Goal: Transaction & Acquisition: Download file/media

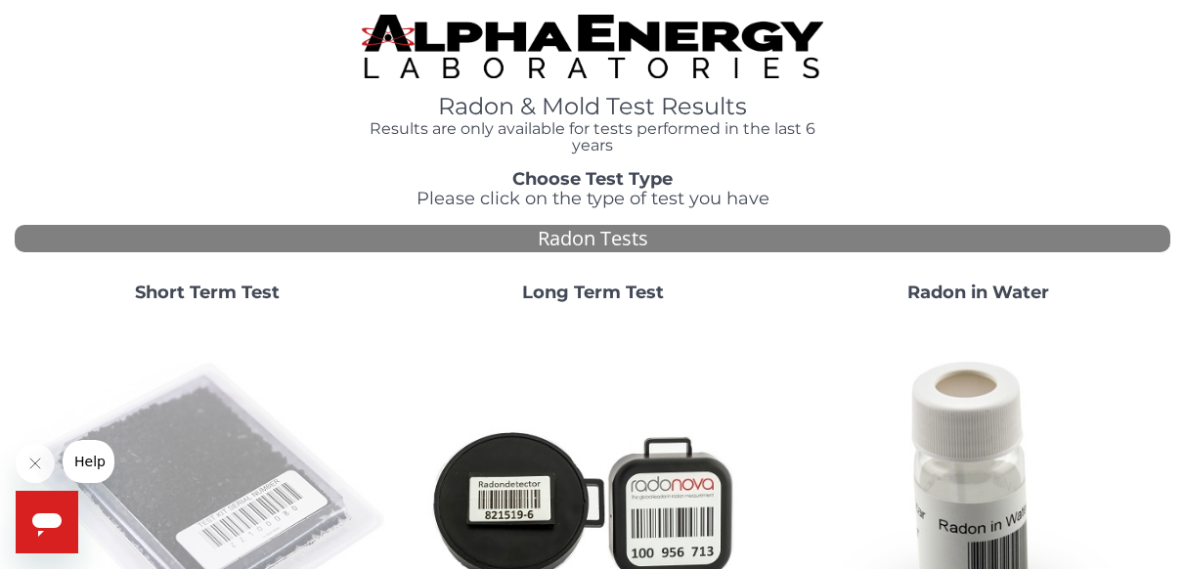
click at [187, 418] on img at bounding box center [207, 504] width 370 height 370
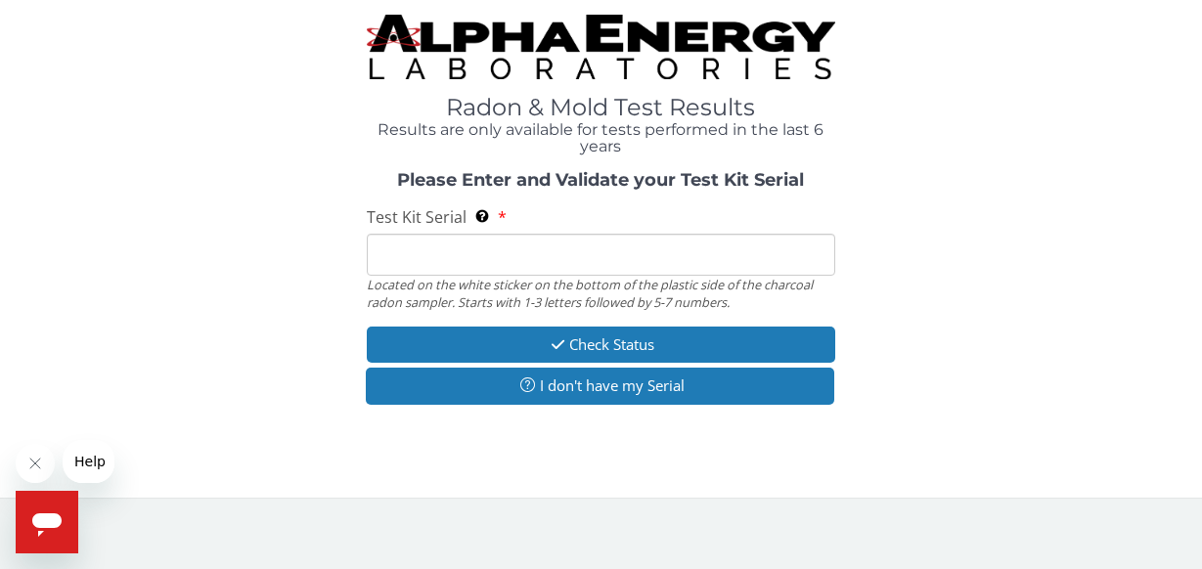
click at [518, 252] on input "Test Kit Serial Located on the white sticker on the bottom of the plastic side …" at bounding box center [601, 255] width 469 height 42
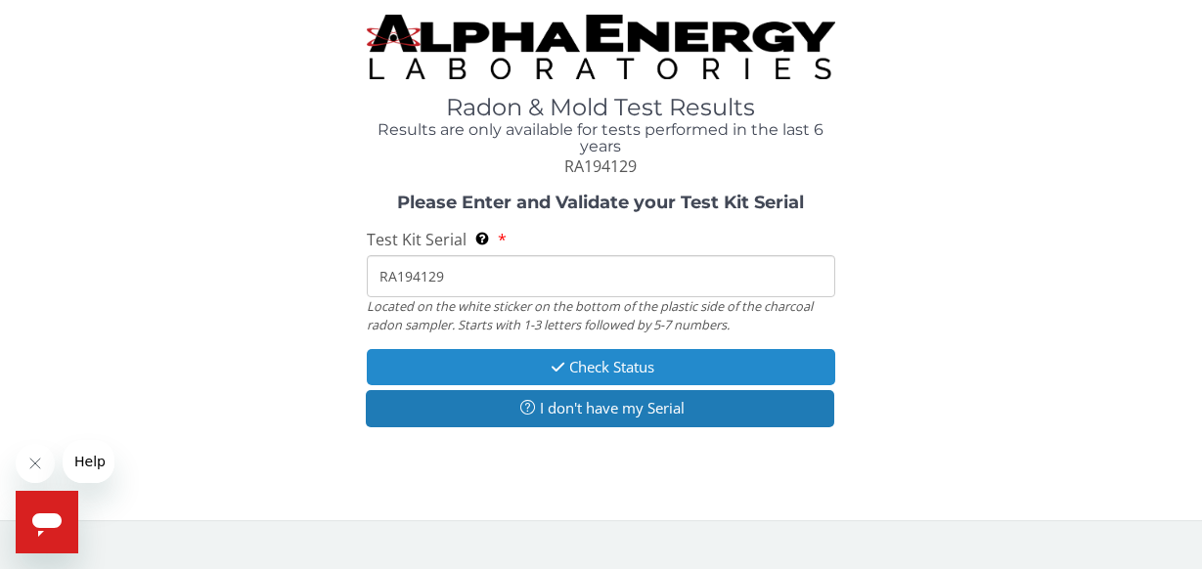
type input "RA194129"
click at [509, 360] on button "Check Status" at bounding box center [601, 367] width 469 height 36
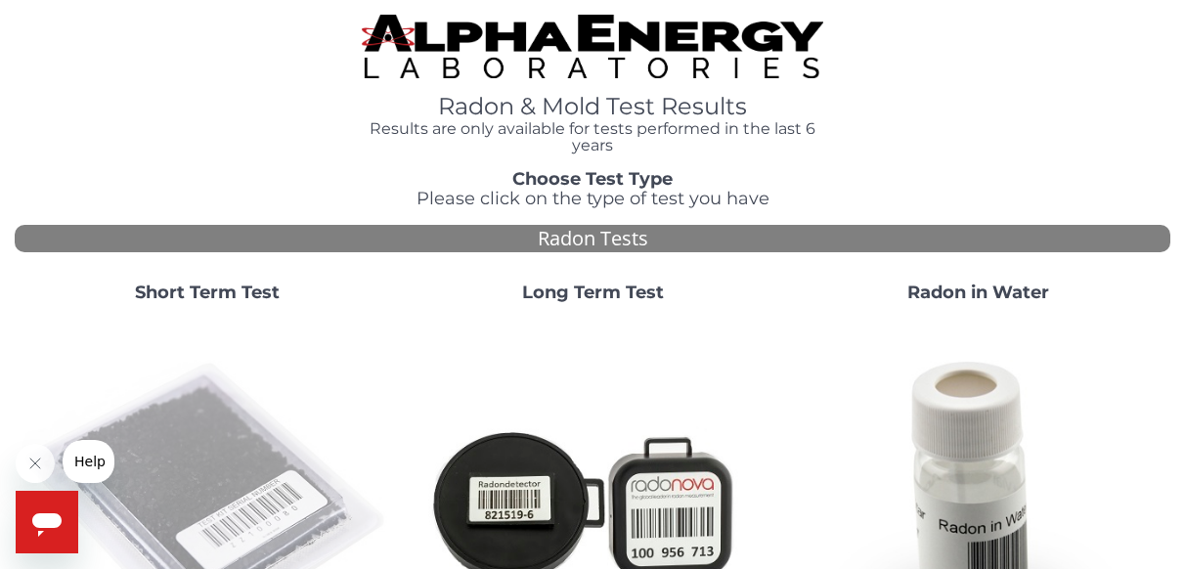
click at [209, 432] on img at bounding box center [207, 504] width 370 height 370
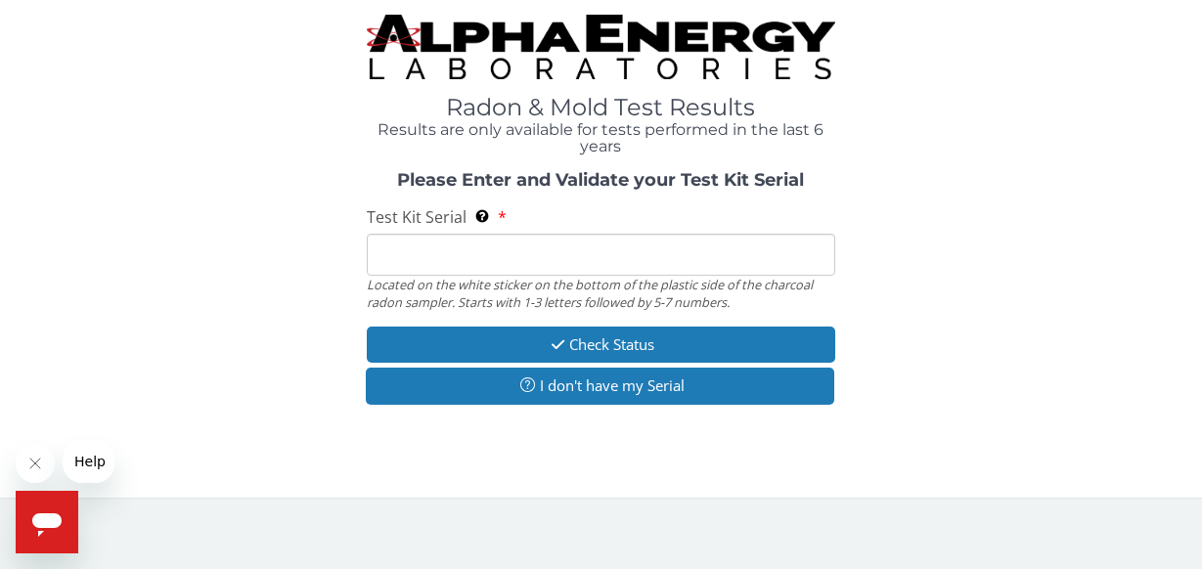
click at [501, 252] on input "Test Kit Serial Located on the white sticker on the bottom of the plastic side …" at bounding box center [601, 255] width 469 height 42
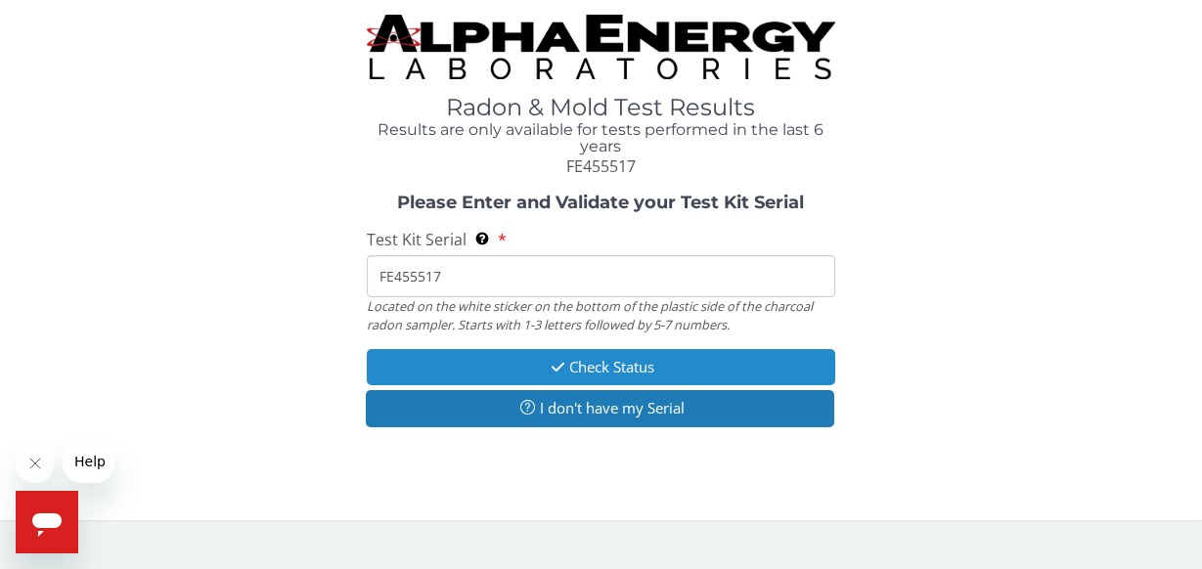
type input "FE455517"
click at [559, 366] on icon "button" at bounding box center [558, 367] width 22 height 15
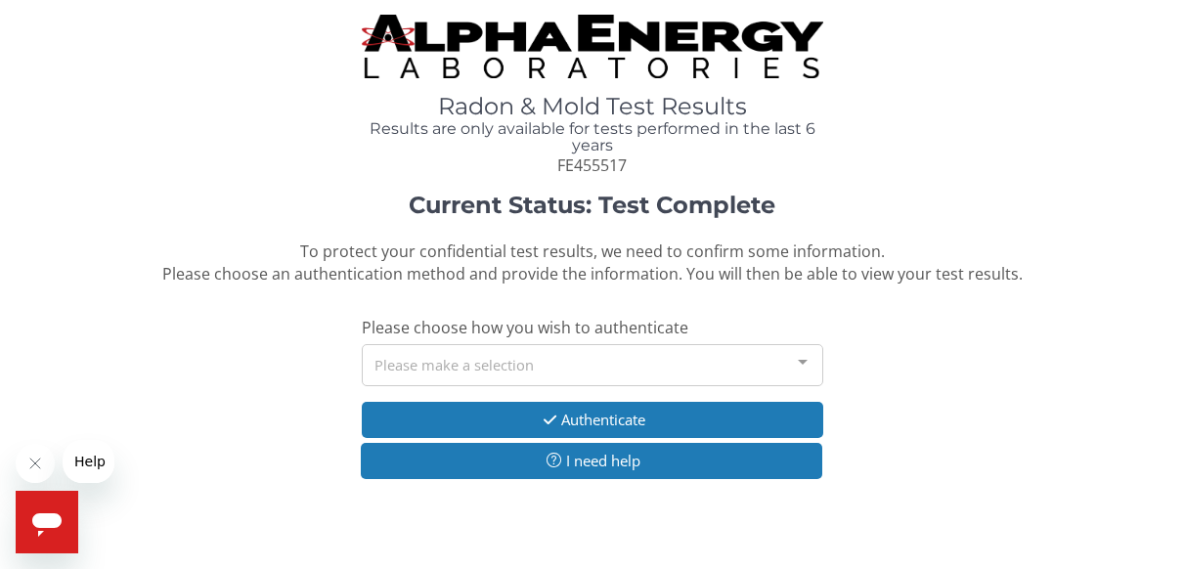
click at [559, 363] on div "Please make a selection" at bounding box center [593, 365] width 463 height 42
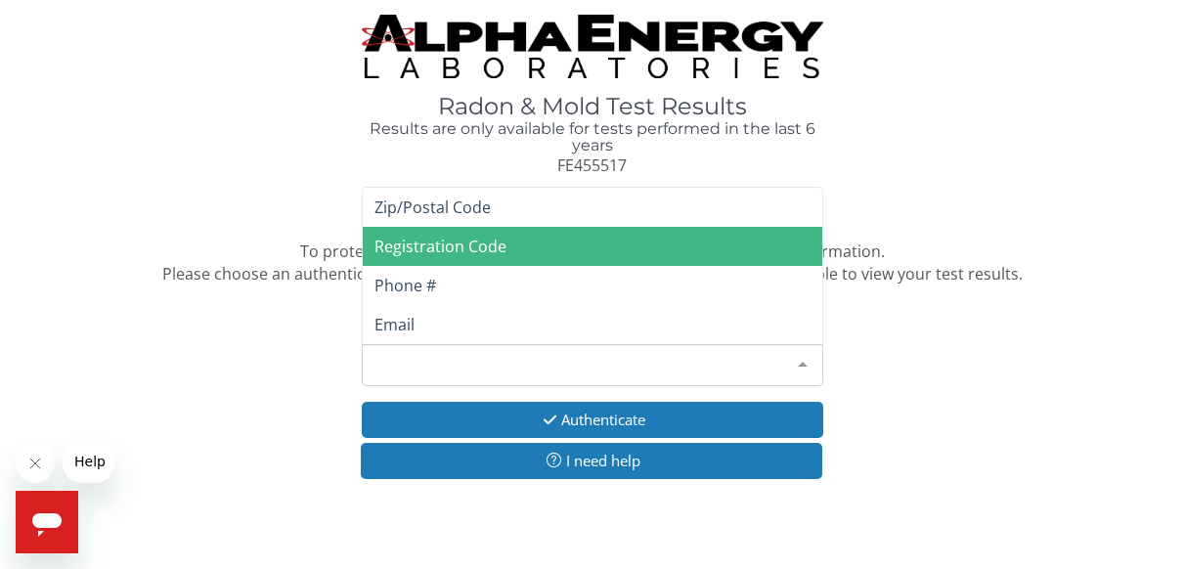
click at [473, 240] on span "Registration Code" at bounding box center [441, 247] width 132 height 22
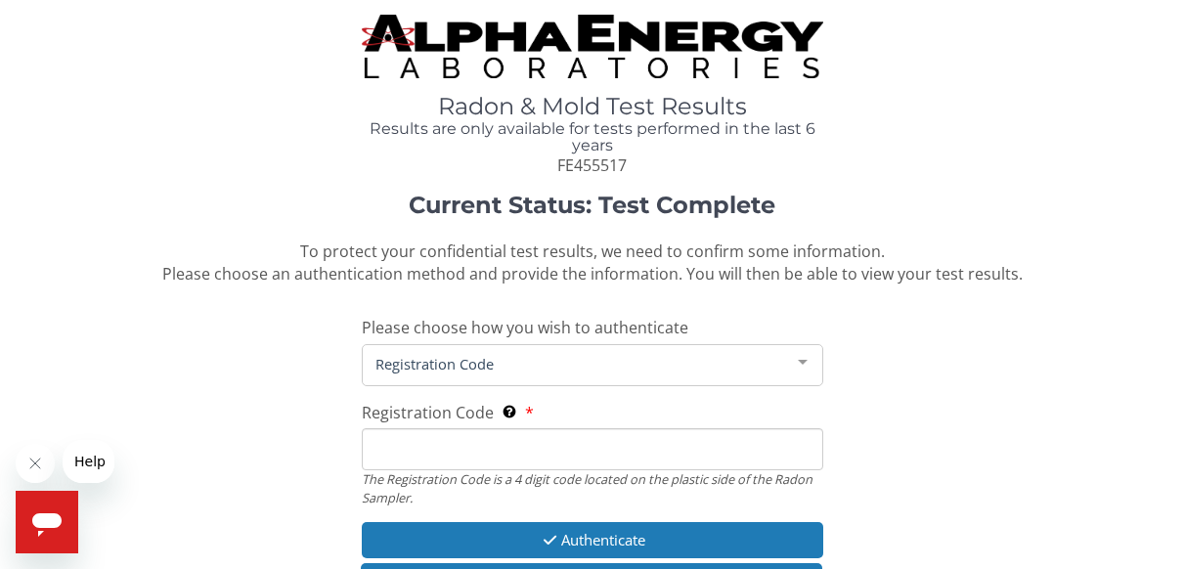
click at [430, 450] on input "Registration Code The Registration Code is a 4 digit code located on the plasti…" at bounding box center [593, 449] width 463 height 42
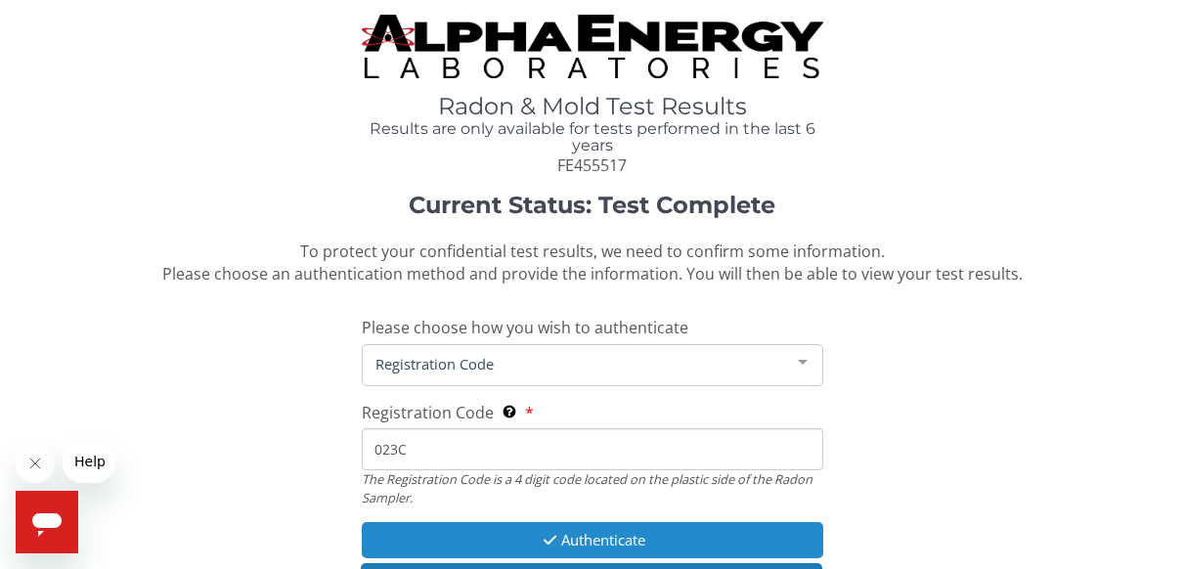
type input "023C"
click at [705, 535] on button "Authenticate" at bounding box center [593, 540] width 463 height 36
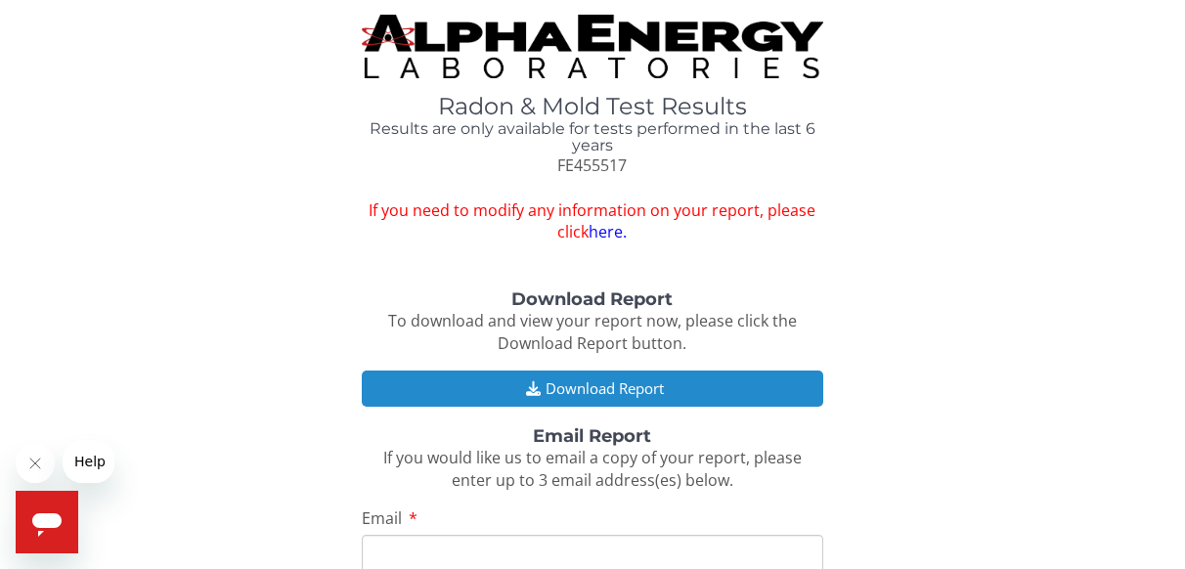
click at [695, 387] on button "Download Report" at bounding box center [593, 389] width 463 height 36
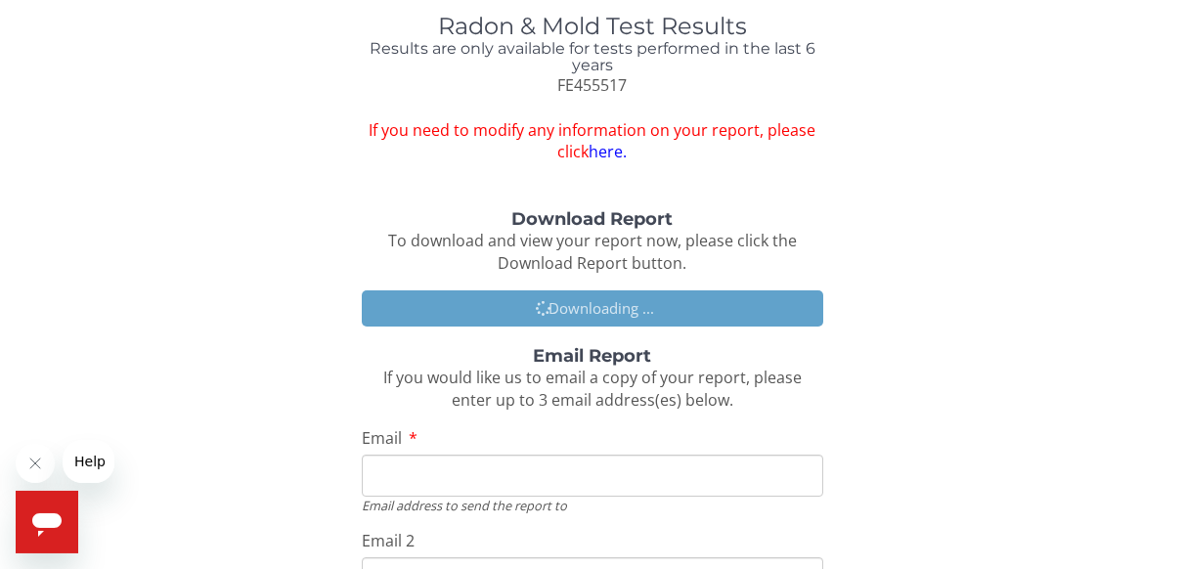
scroll to position [112, 0]
